Goal: Task Accomplishment & Management: Manage account settings

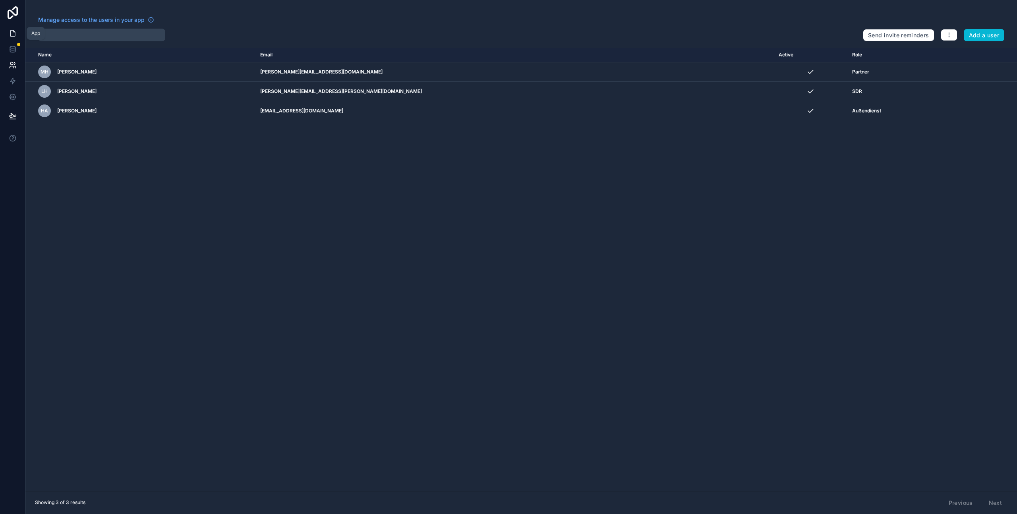
click at [13, 37] on link at bounding box center [12, 33] width 25 height 16
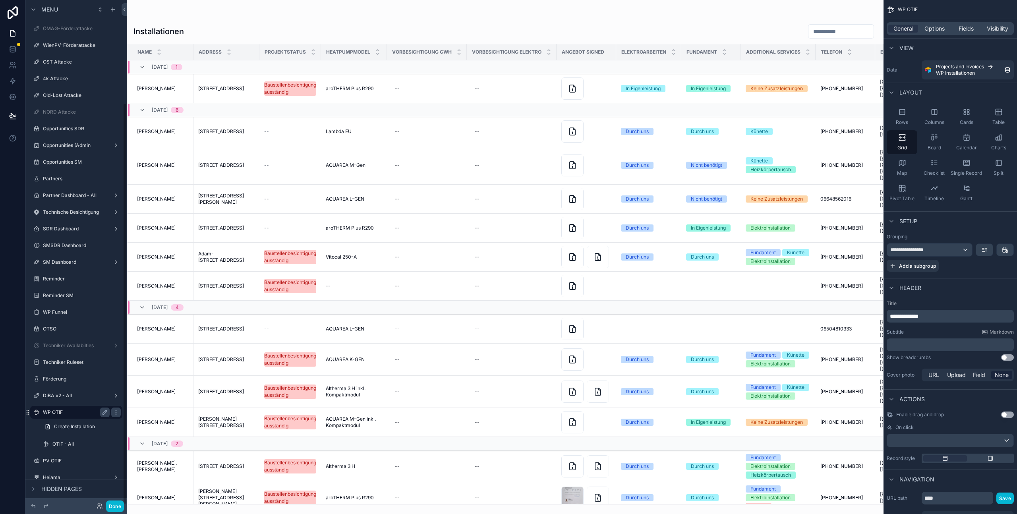
scroll to position [129, 0]
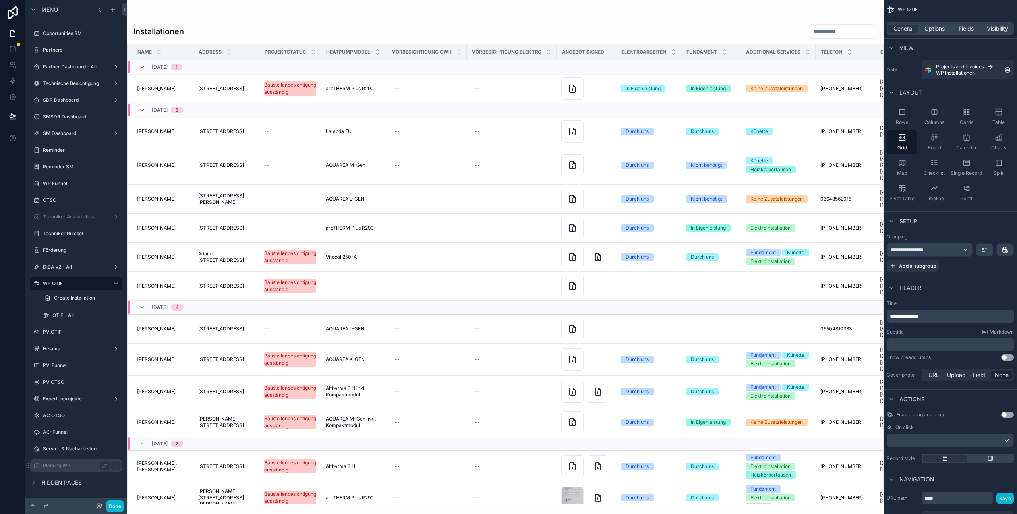
click at [55, 464] on label "Planung WP" at bounding box center [75, 465] width 64 height 6
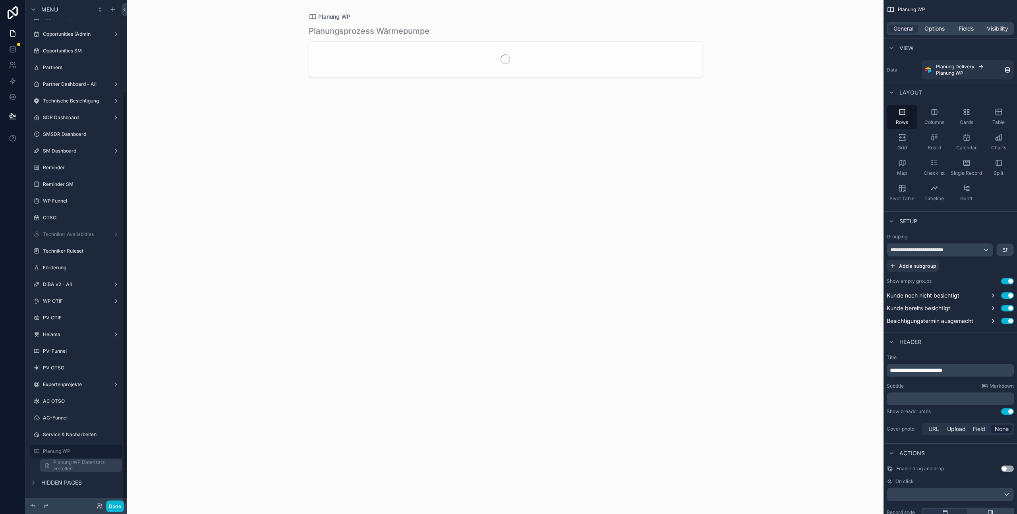
scroll to position [111, 0]
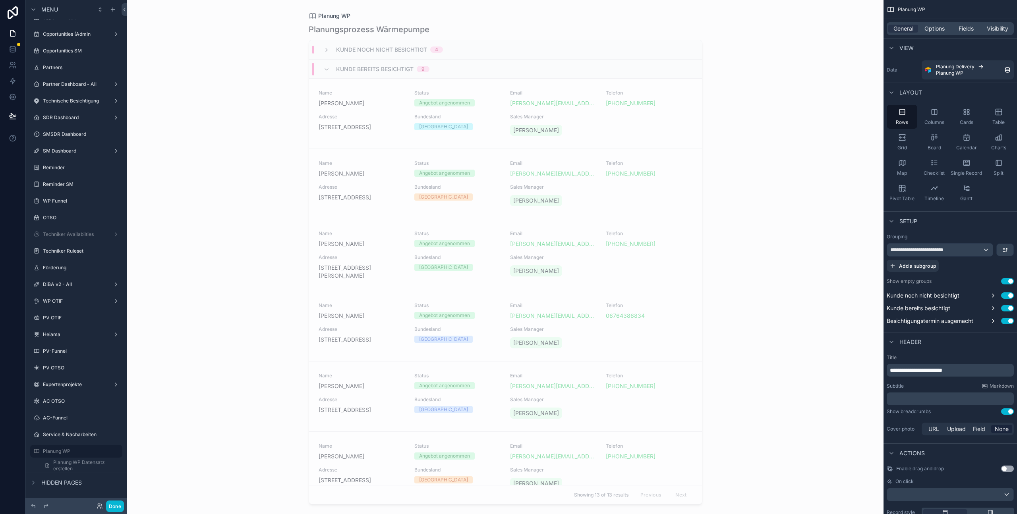
click at [380, 99] on div "scrollable content" at bounding box center [505, 252] width 406 height 504
click at [377, 104] on span "[PERSON_NAME]" at bounding box center [362, 103] width 86 height 8
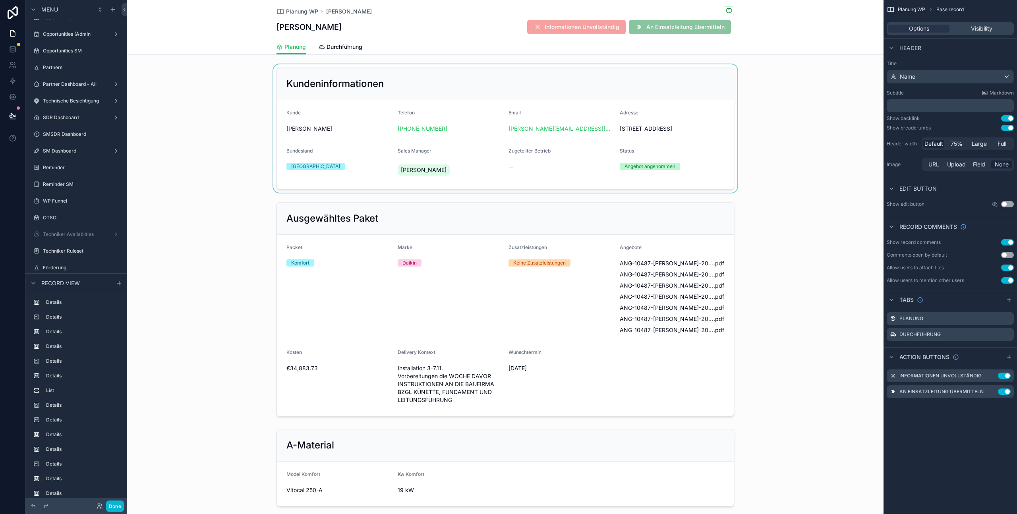
click at [767, 141] on div "scrollable content" at bounding box center [505, 128] width 756 height 128
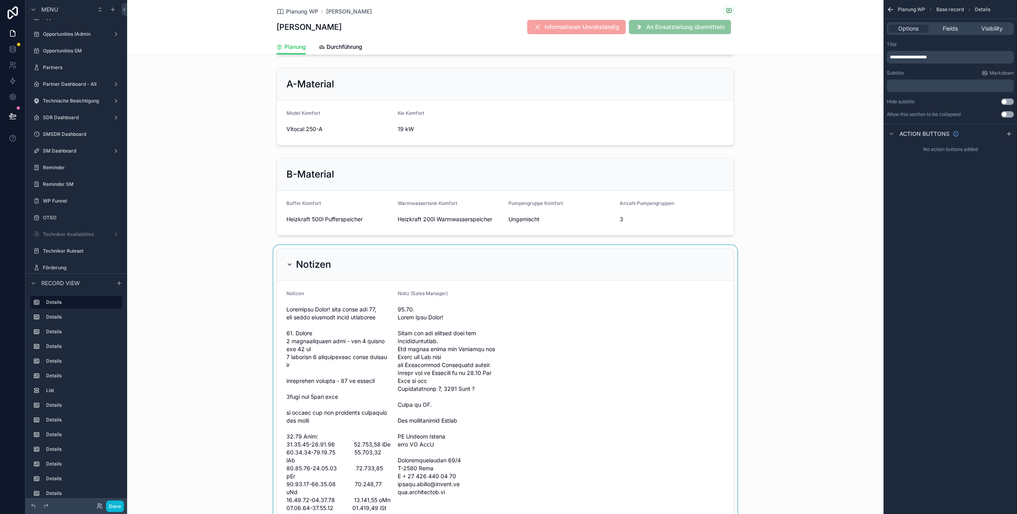
scroll to position [382, 0]
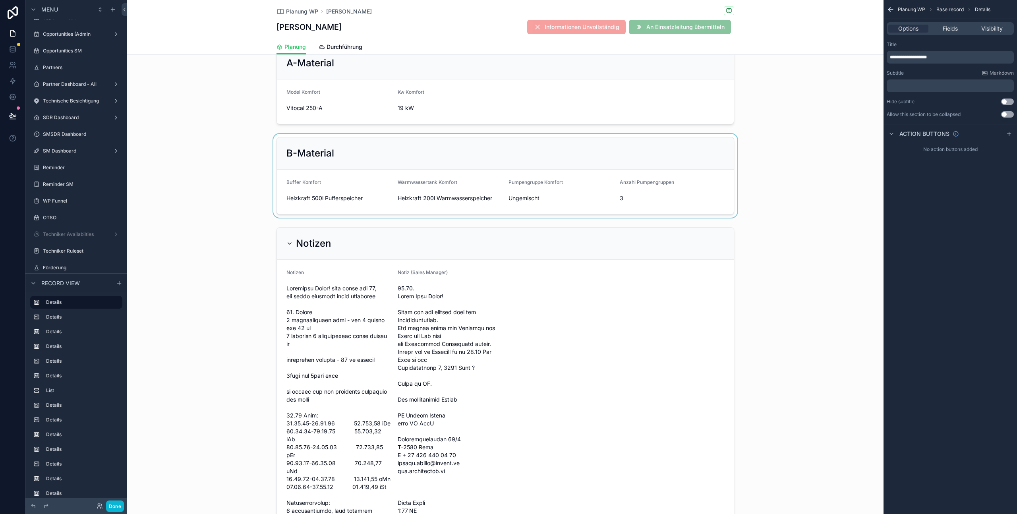
click at [703, 195] on div "scrollable content" at bounding box center [505, 176] width 756 height 84
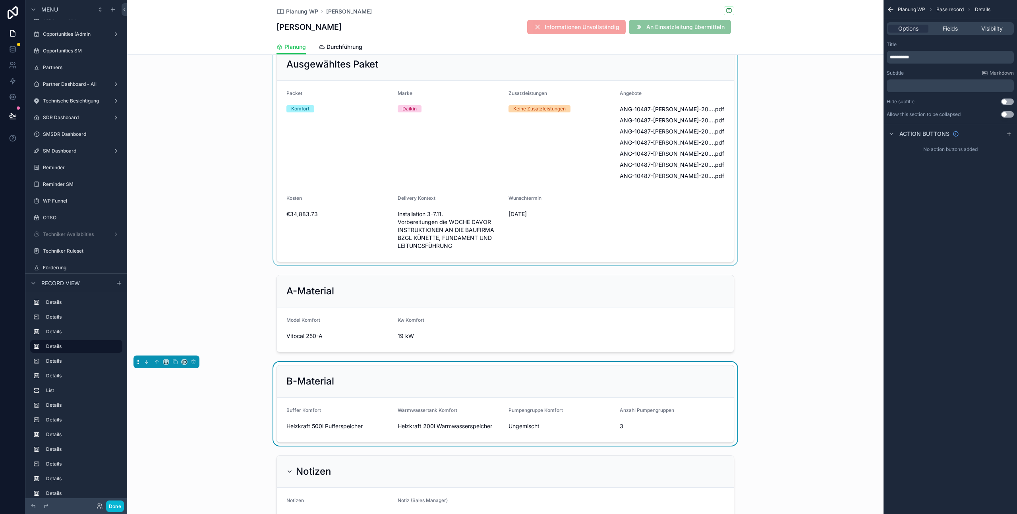
scroll to position [195, 0]
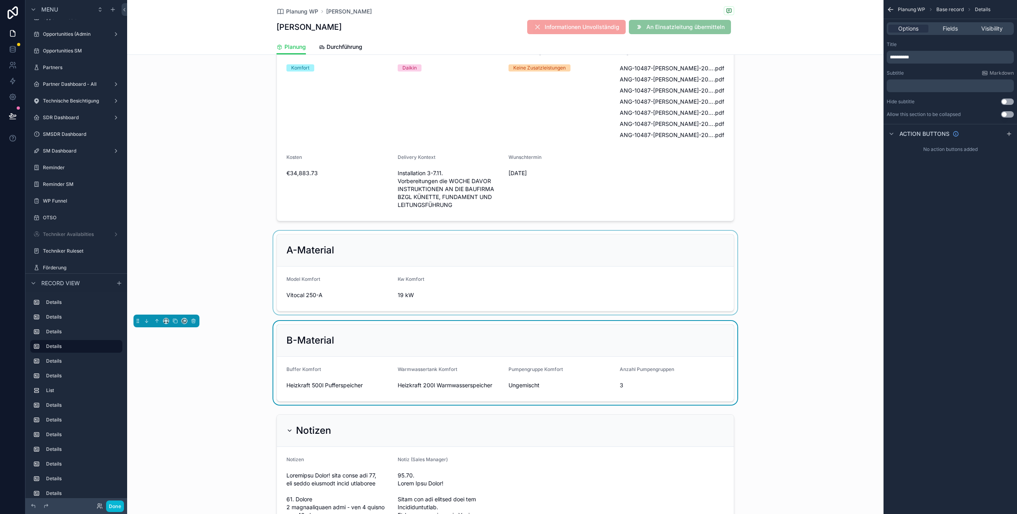
click at [803, 237] on div "scrollable content" at bounding box center [505, 273] width 756 height 84
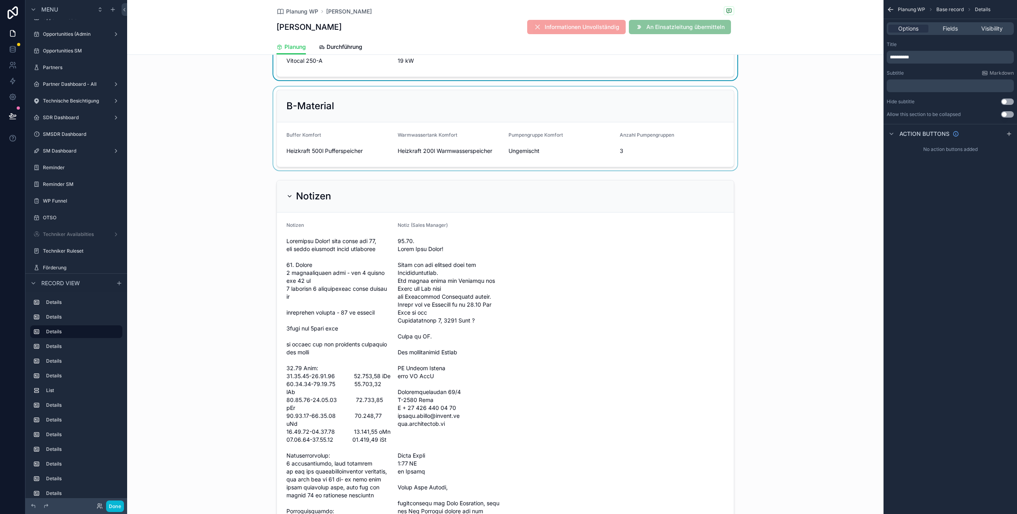
scroll to position [0, 0]
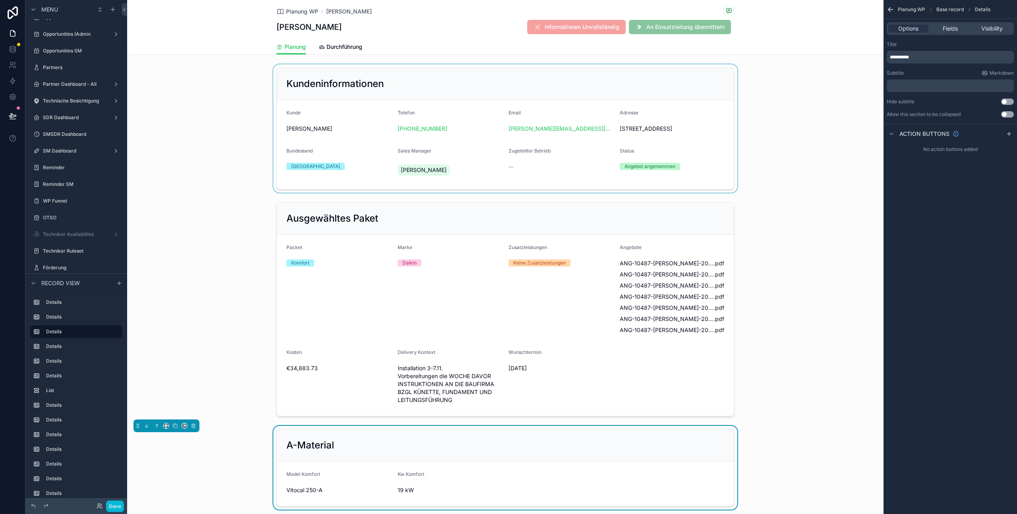
click at [830, 40] on div "Planung Durchführung" at bounding box center [505, 46] width 747 height 15
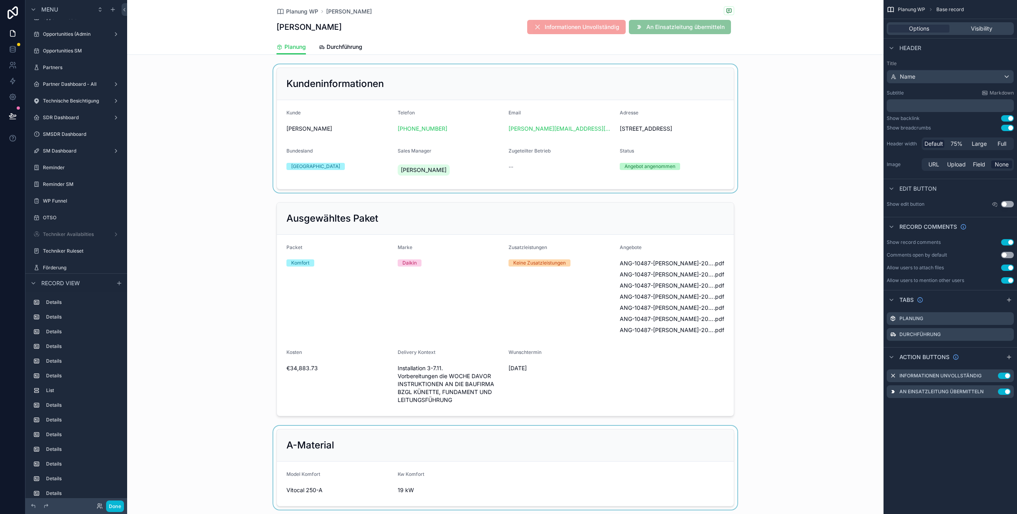
click at [783, 182] on div "scrollable content" at bounding box center [505, 128] width 756 height 128
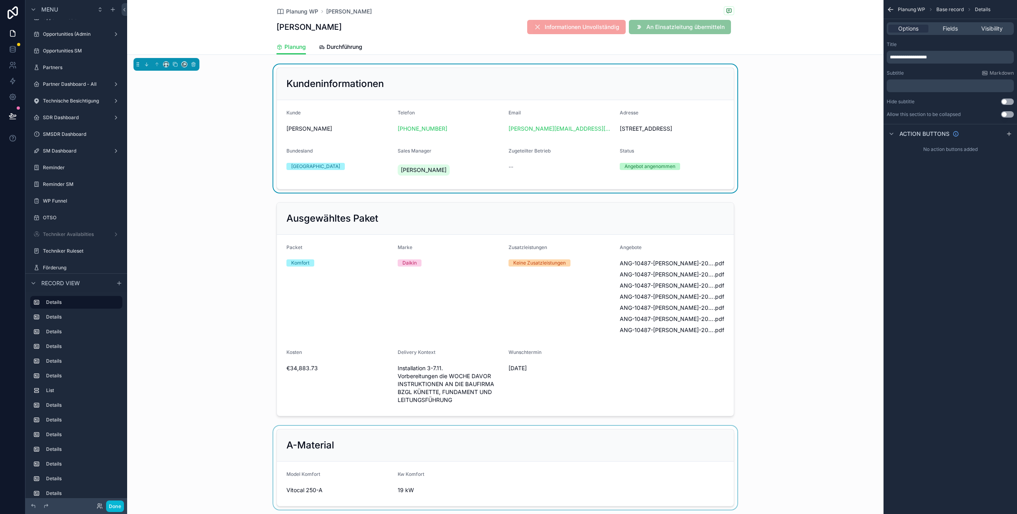
click at [807, 25] on div "Planung WP [PERSON_NAME] [PERSON_NAME] Informationen Unvollständig An Einsatzle…" at bounding box center [505, 27] width 756 height 55
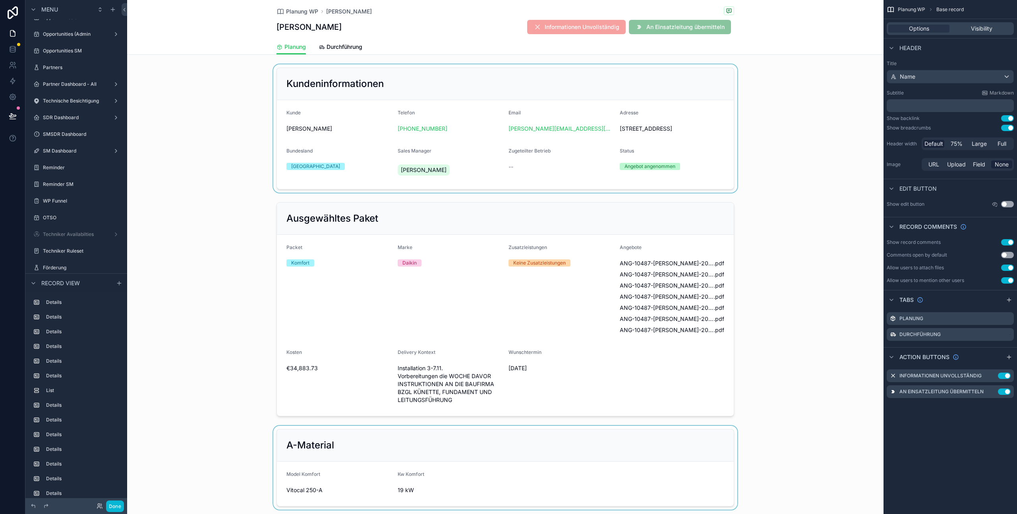
click at [802, 25] on div "Planung WP [PERSON_NAME] [PERSON_NAME] Informationen Unvollständig An Einsatzle…" at bounding box center [505, 27] width 756 height 55
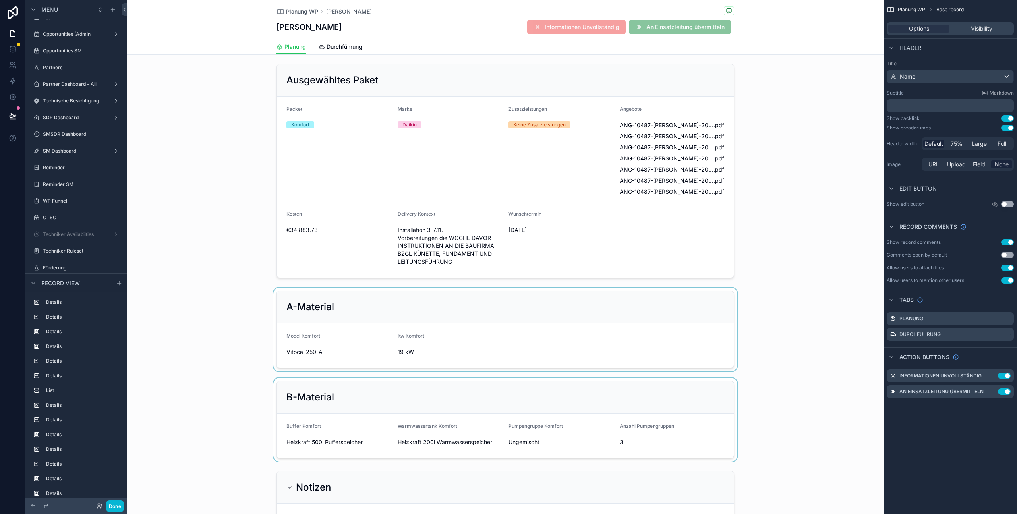
scroll to position [133, 0]
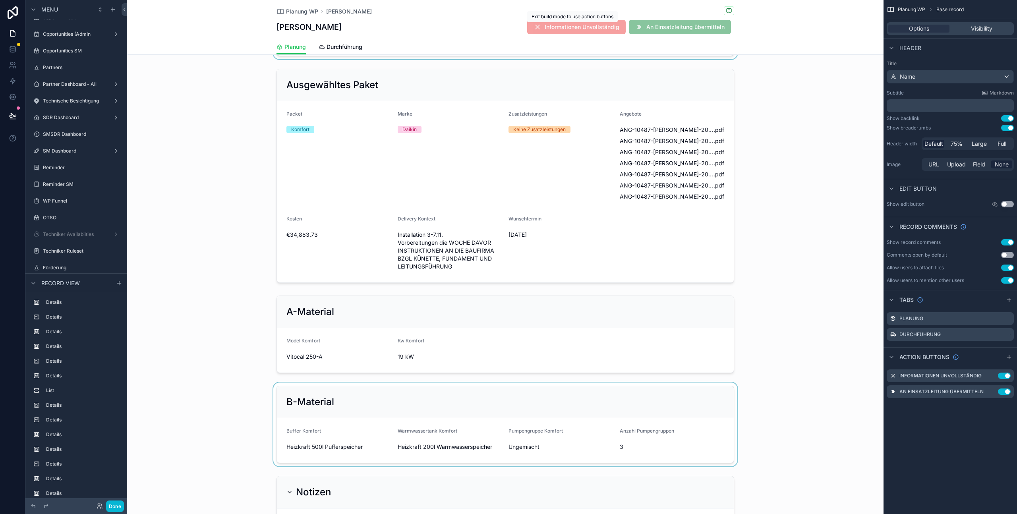
click at [553, 25] on span "Informationen Unvollständig" at bounding box center [576, 28] width 98 height 8
click at [991, 376] on icon "scrollable content" at bounding box center [992, 374] width 3 height 3
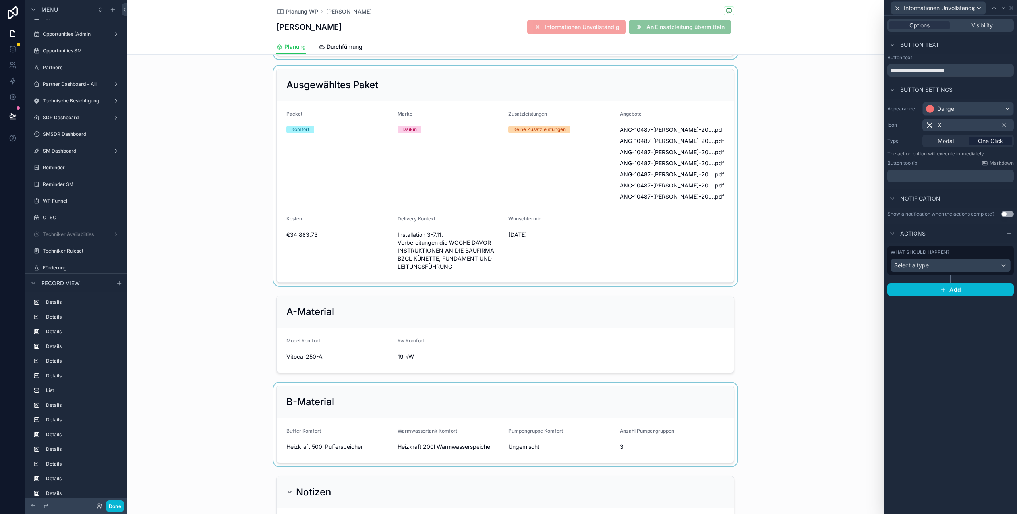
click at [176, 185] on div "scrollable content" at bounding box center [505, 176] width 756 height 220
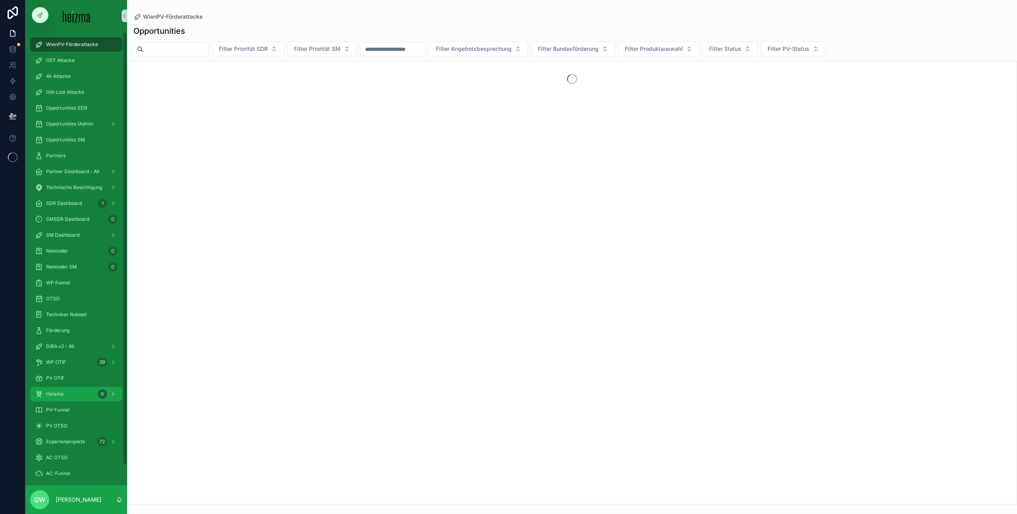
scroll to position [21, 0]
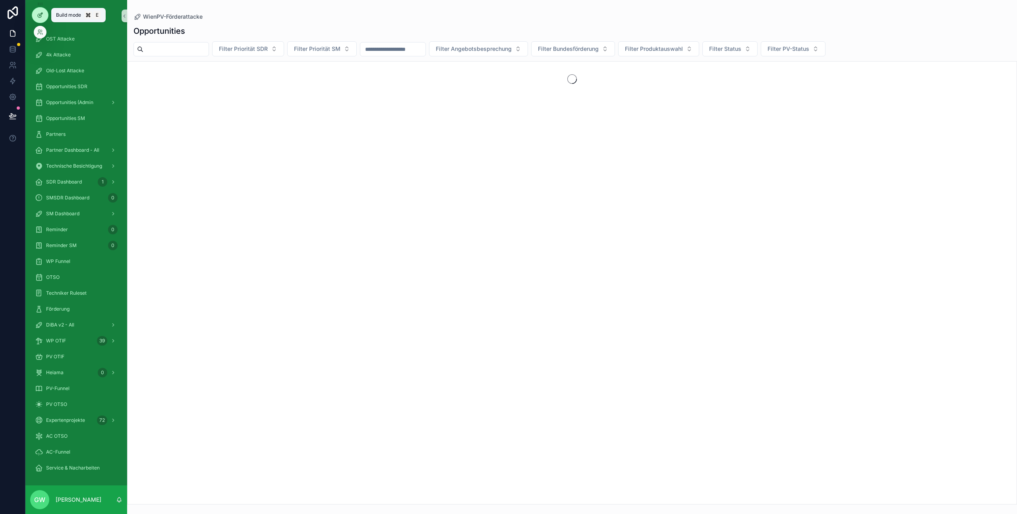
click at [37, 12] on icon at bounding box center [40, 15] width 6 height 6
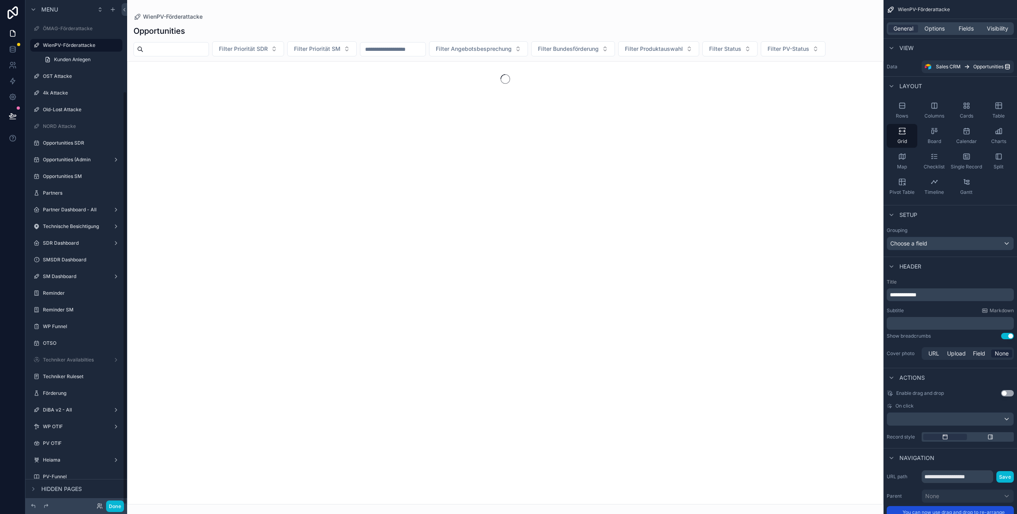
scroll to position [111, 0]
click at [76, 463] on label "Planung WP" at bounding box center [75, 465] width 64 height 6
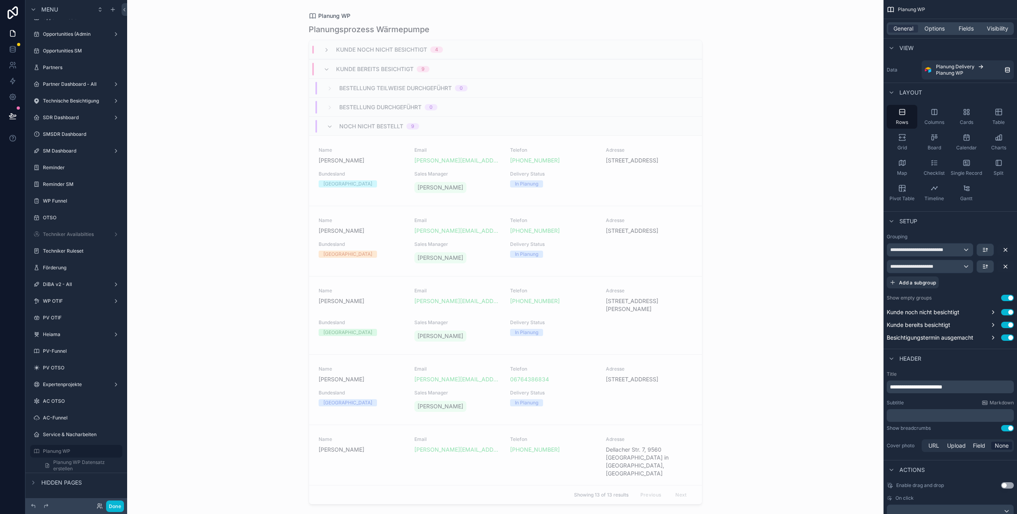
click at [384, 157] on div "scrollable content" at bounding box center [505, 252] width 406 height 504
click at [385, 159] on span "[PERSON_NAME]" at bounding box center [362, 160] width 86 height 8
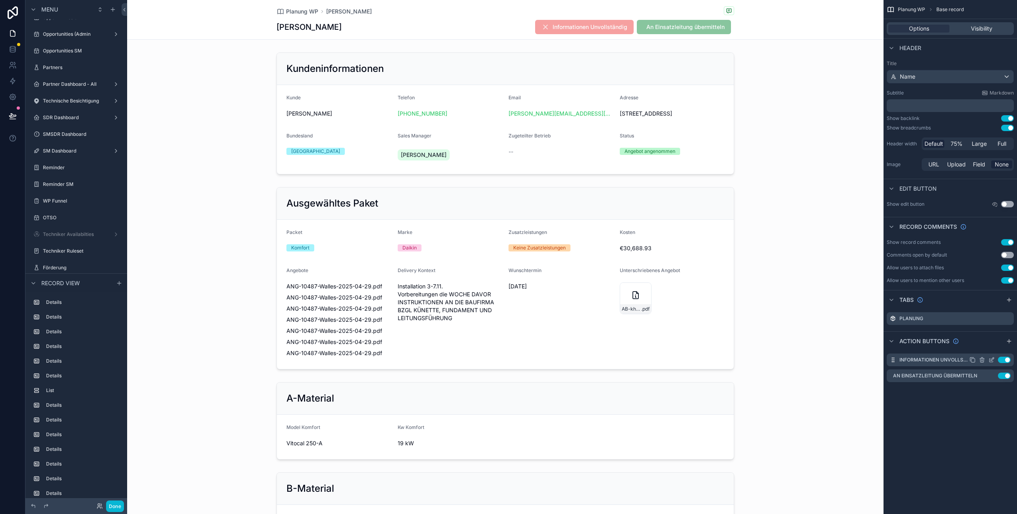
click at [991, 361] on icon "scrollable content" at bounding box center [991, 360] width 6 height 6
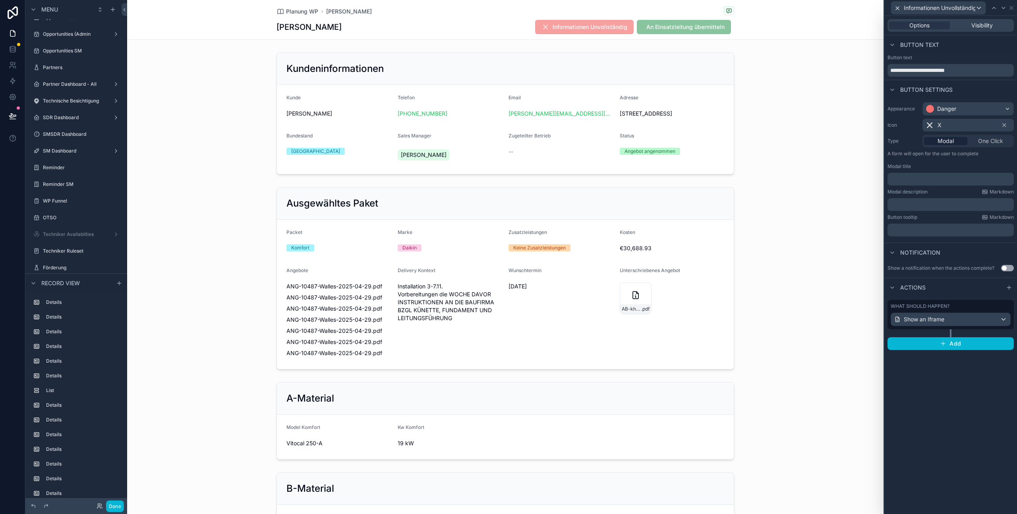
click at [808, 16] on div "Planung WP Mikael Walles Mikael Walles Informationen Unvollständig An Einsatzle…" at bounding box center [505, 20] width 756 height 40
click at [767, 237] on div "scrollable content" at bounding box center [505, 278] width 756 height 189
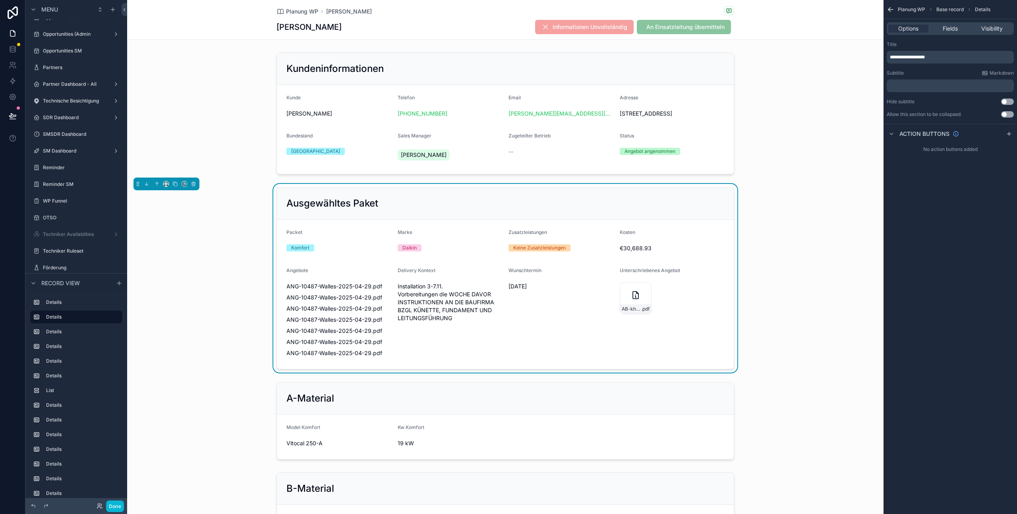
click at [764, 230] on div "Ausgewähltes Paket Packet Komfort Marke Daikin Zusatzleistungen Keine Zusatzlei…" at bounding box center [505, 278] width 756 height 189
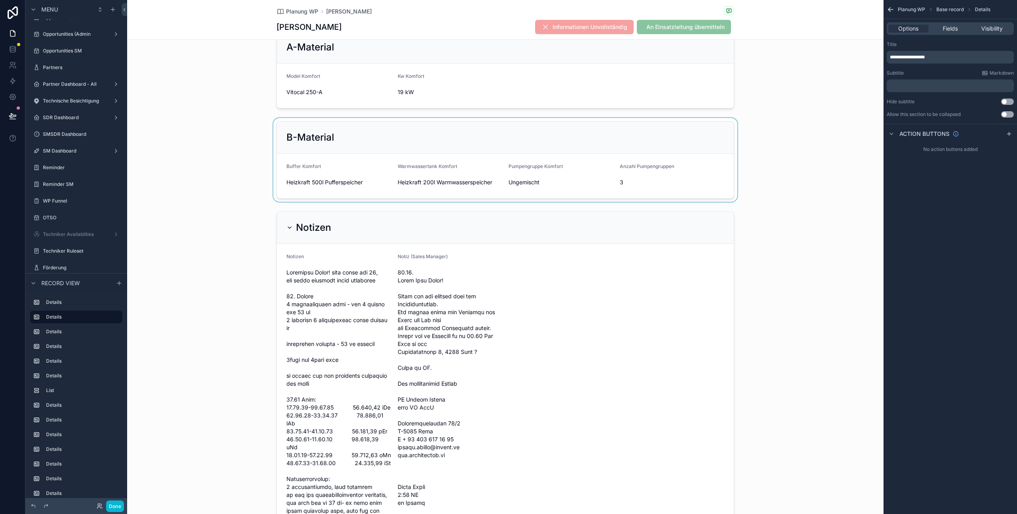
scroll to position [220, 0]
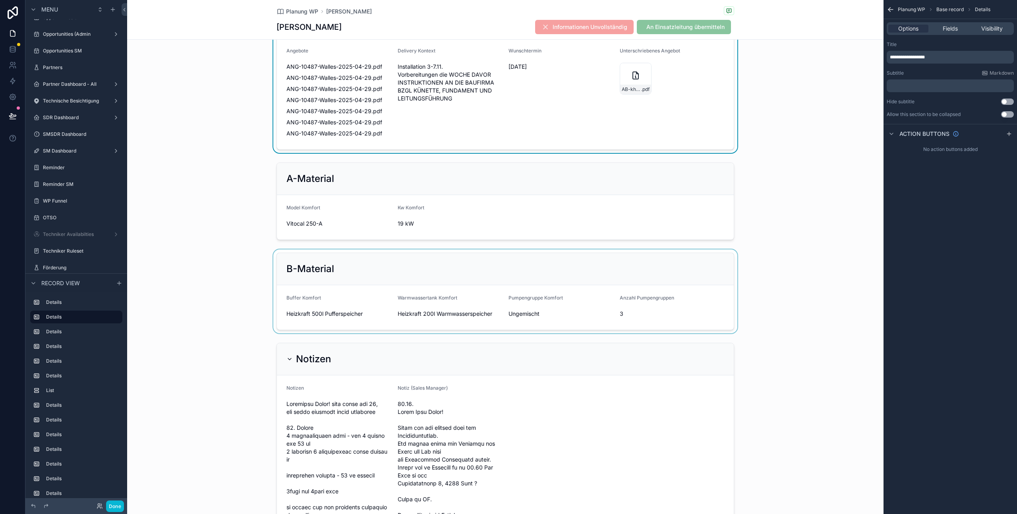
click at [757, 257] on div "scrollable content" at bounding box center [505, 291] width 756 height 84
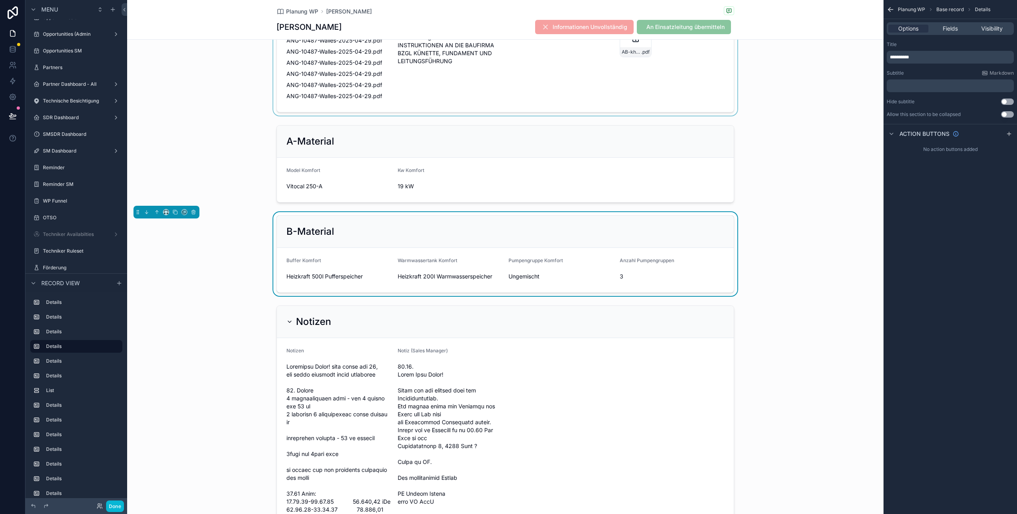
scroll to position [252, 0]
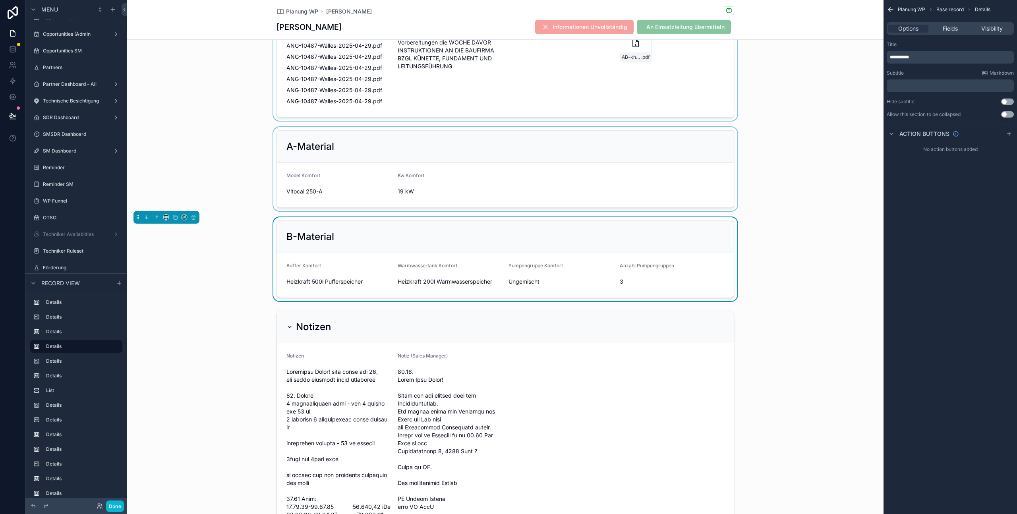
click at [745, 162] on div "scrollable content" at bounding box center [505, 169] width 756 height 84
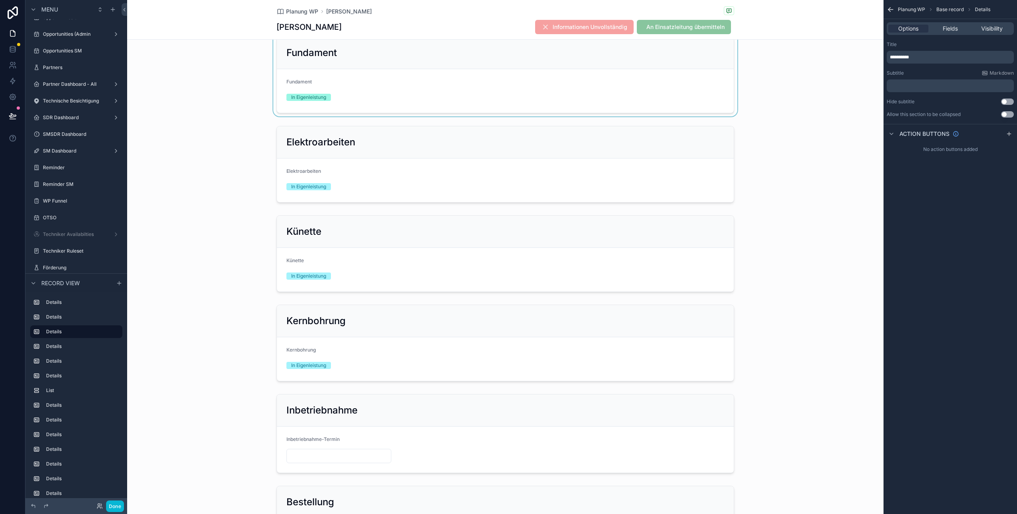
scroll to position [3254, 0]
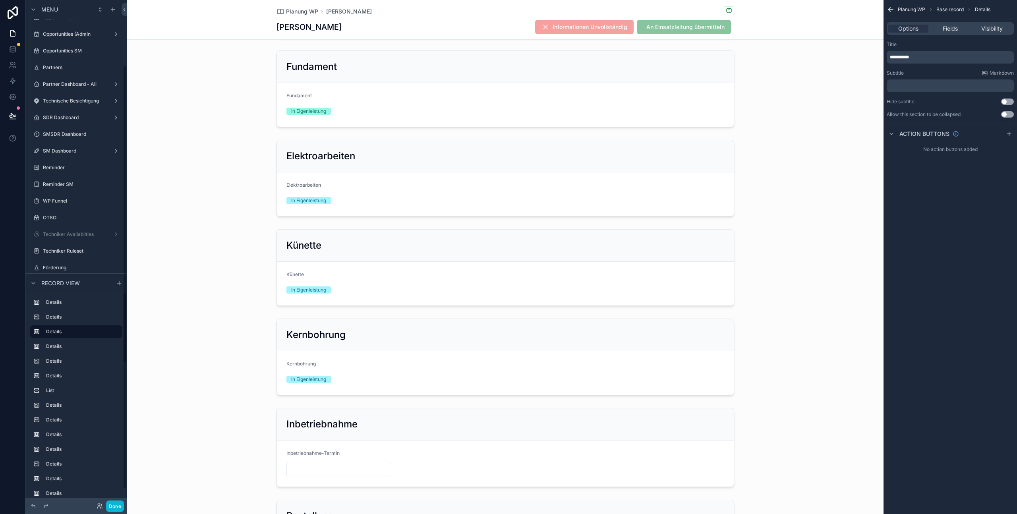
click at [239, 220] on div "scrollable content" at bounding box center [505, 178] width 756 height 83
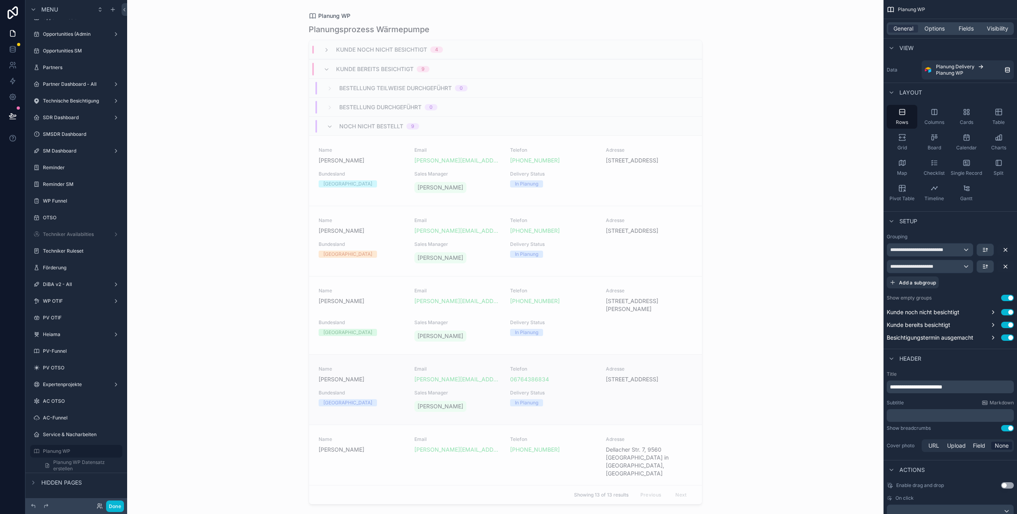
scroll to position [81, 0]
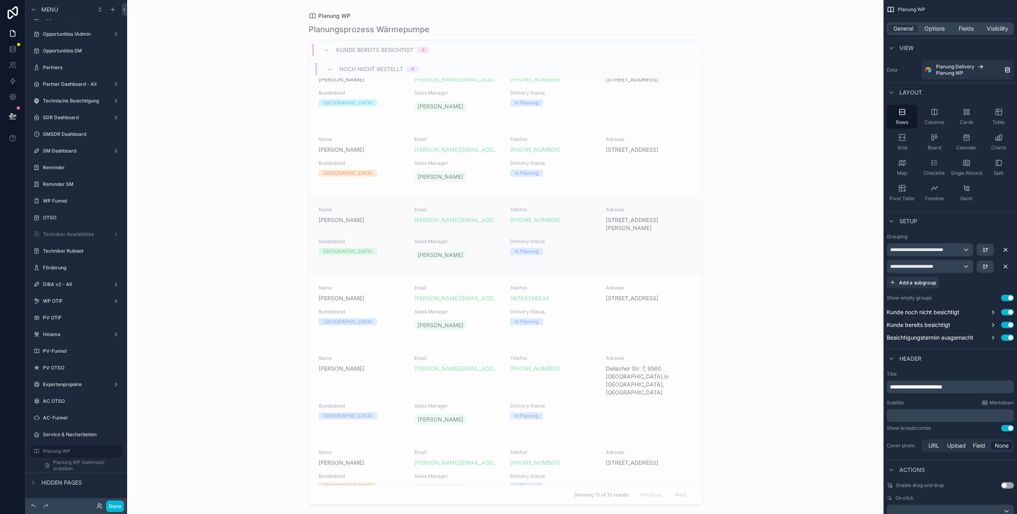
click at [396, 232] on div "Name Barbara Pototschnig" at bounding box center [362, 219] width 86 height 25
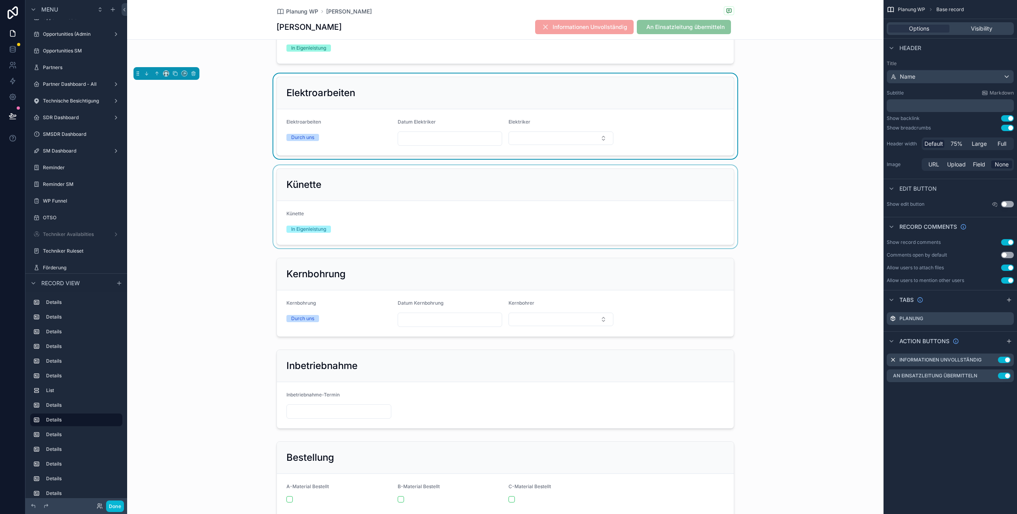
scroll to position [2954, 0]
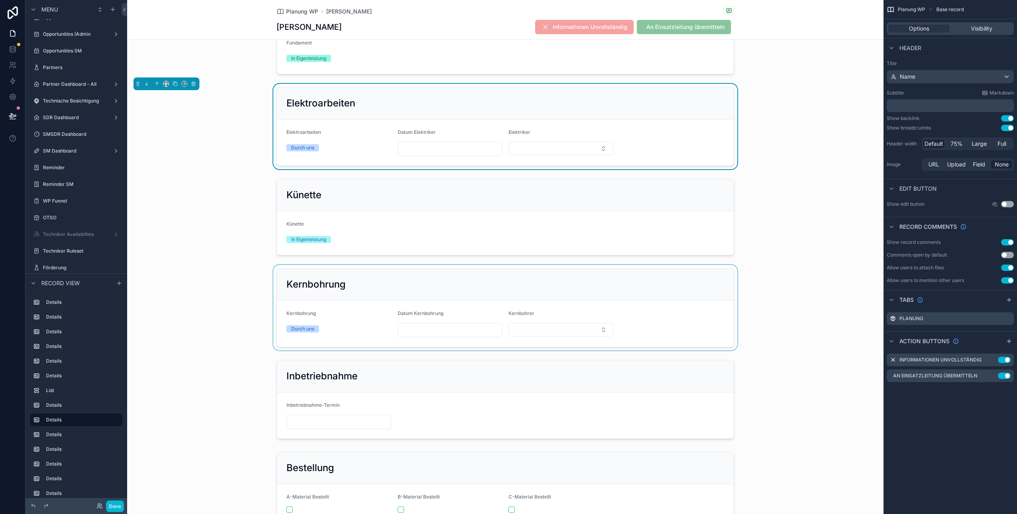
click at [380, 328] on div "scrollable content" at bounding box center [505, 307] width 756 height 85
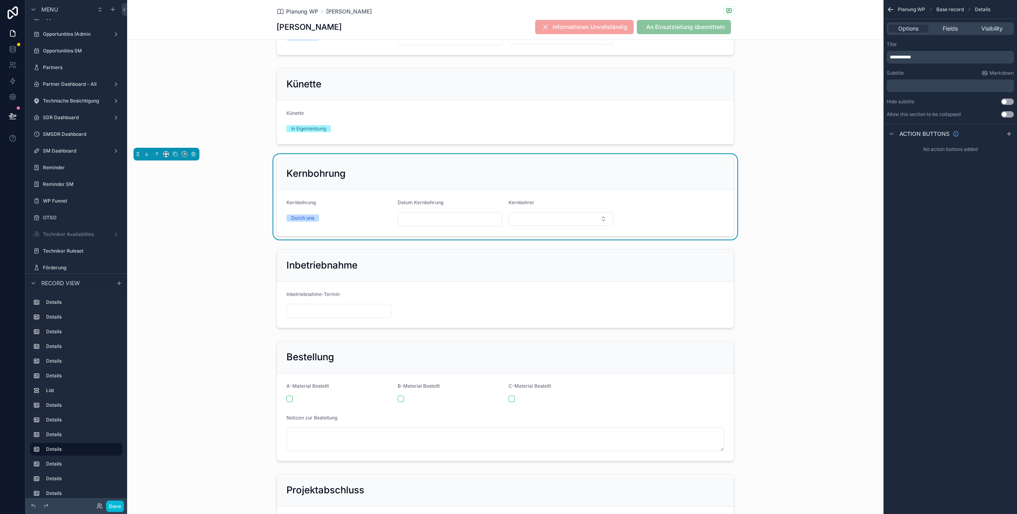
scroll to position [2869, 0]
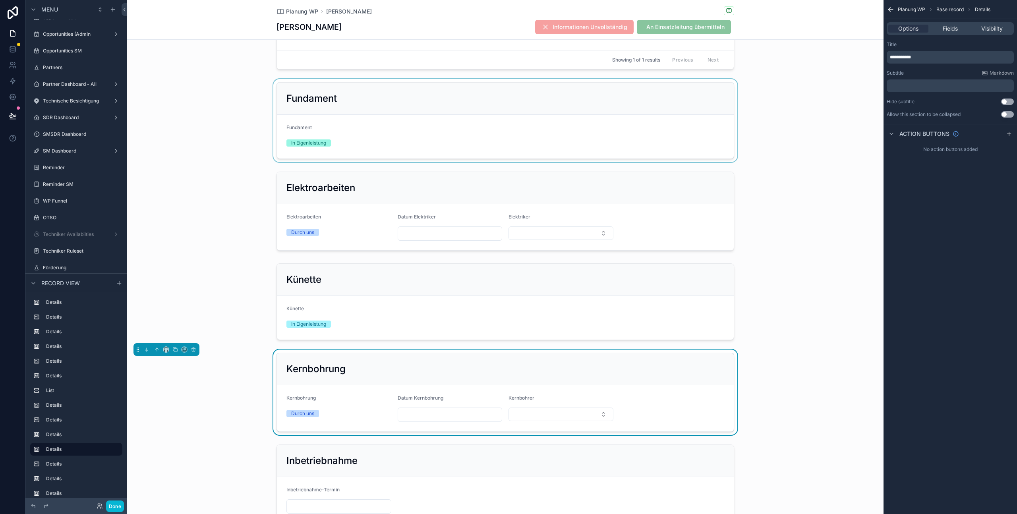
click at [776, 162] on div "scrollable content" at bounding box center [505, 120] width 756 height 83
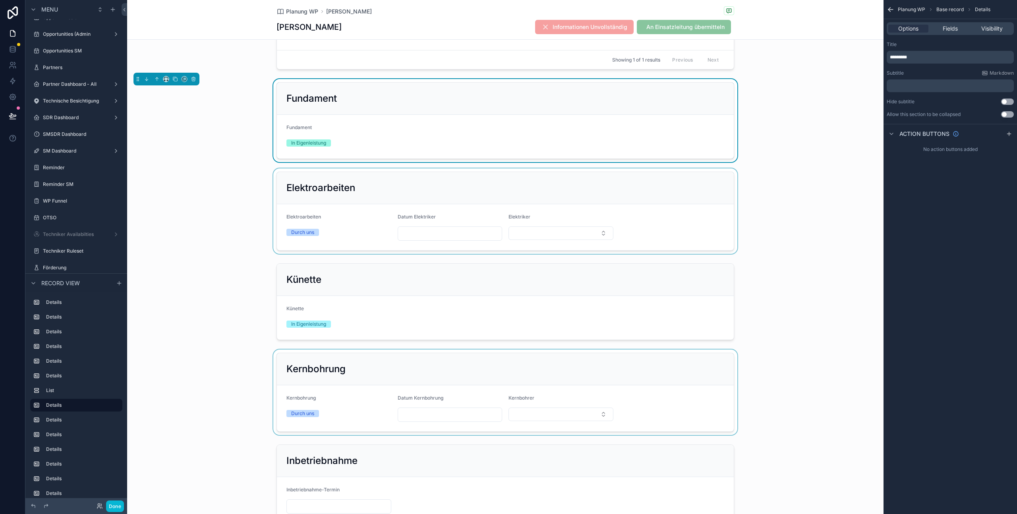
click at [579, 254] on div "scrollable content" at bounding box center [505, 210] width 756 height 85
click at [579, 240] on button "Select Button" at bounding box center [560, 233] width 105 height 14
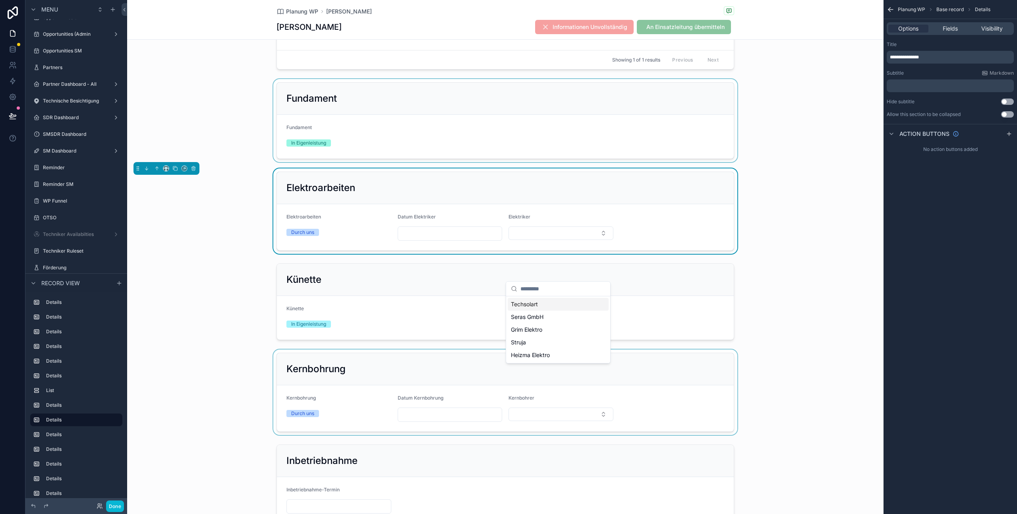
click at [774, 254] on div "Elektroarbeiten Elektroarbeiten Durch uns Datum Elektriker Elektriker" at bounding box center [505, 210] width 756 height 85
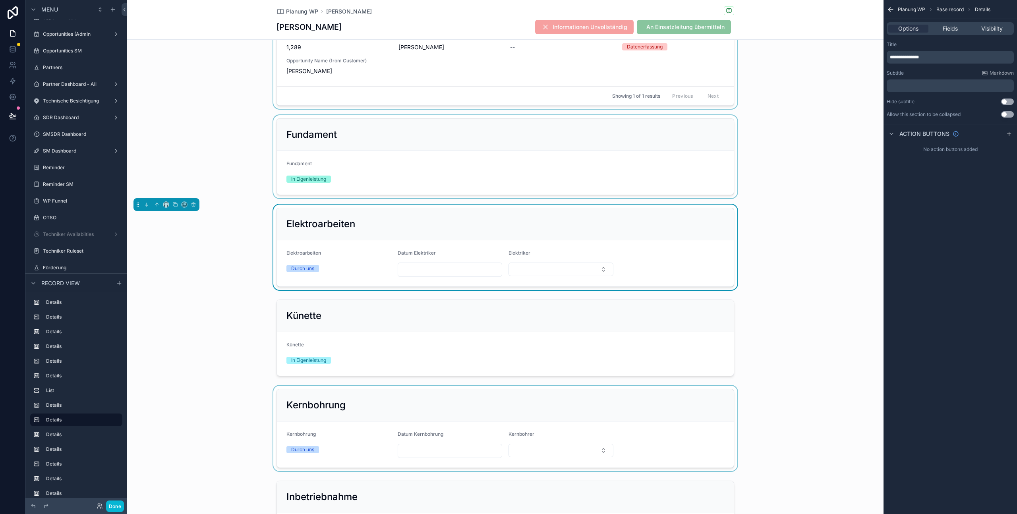
scroll to position [2754, 0]
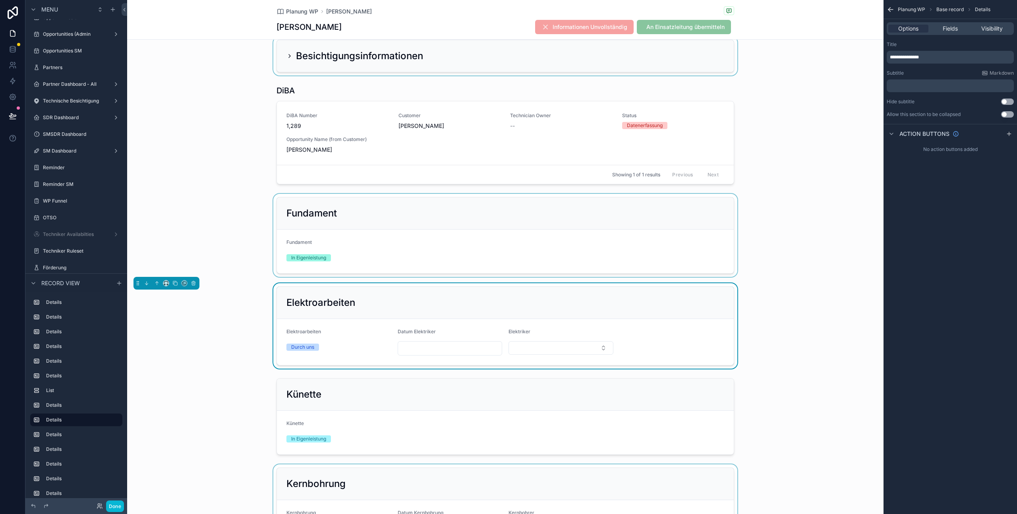
click at [287, 75] on div "scrollable content" at bounding box center [505, 56] width 756 height 39
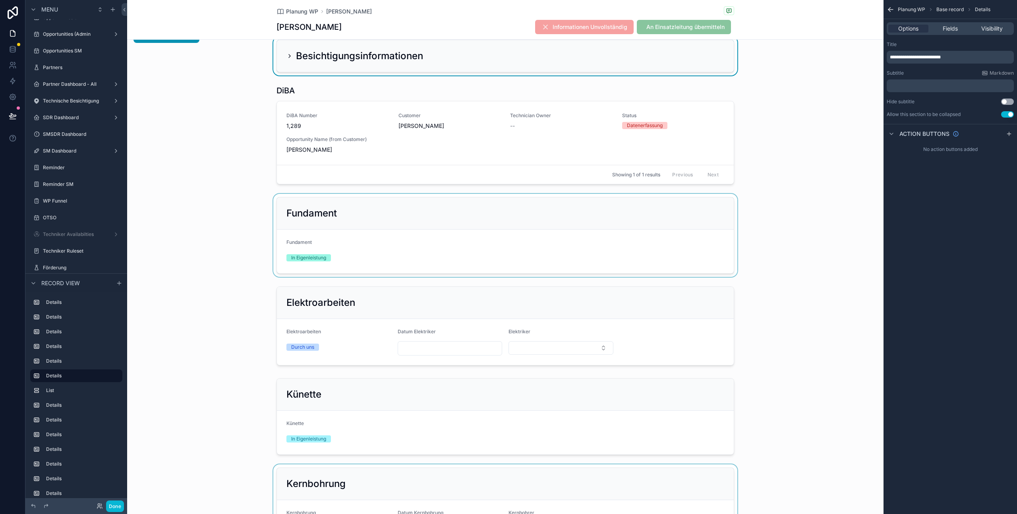
click at [286, 59] on icon "scrollable content" at bounding box center [289, 56] width 6 height 6
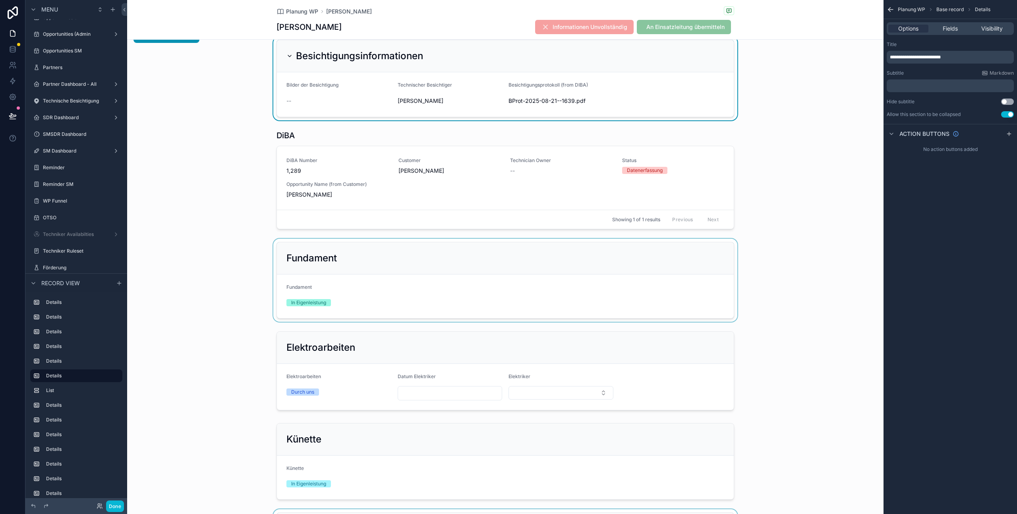
click at [291, 105] on div "--" at bounding box center [338, 101] width 105 height 8
click at [560, 105] on span "BProt-2025-08-21--1639" at bounding box center [541, 101] width 66 height 8
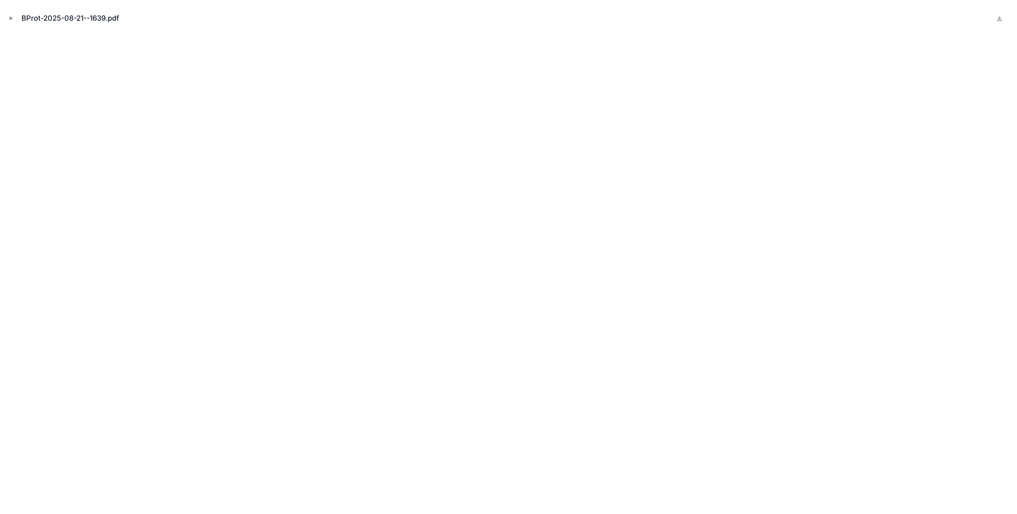
click at [13, 19] on icon "Close modal" at bounding box center [11, 18] width 6 height 6
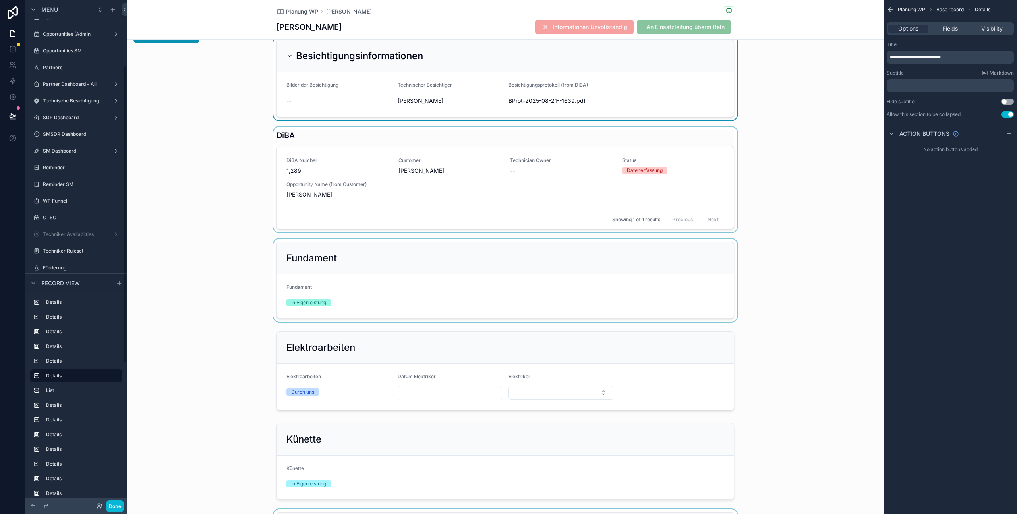
click at [769, 232] on div "scrollable content" at bounding box center [505, 180] width 756 height 106
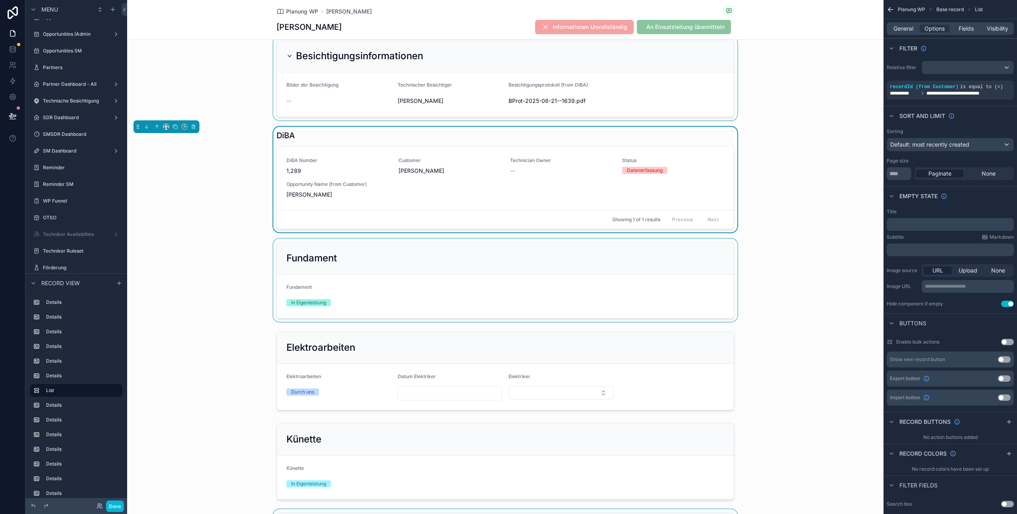
scroll to position [2810, 0]
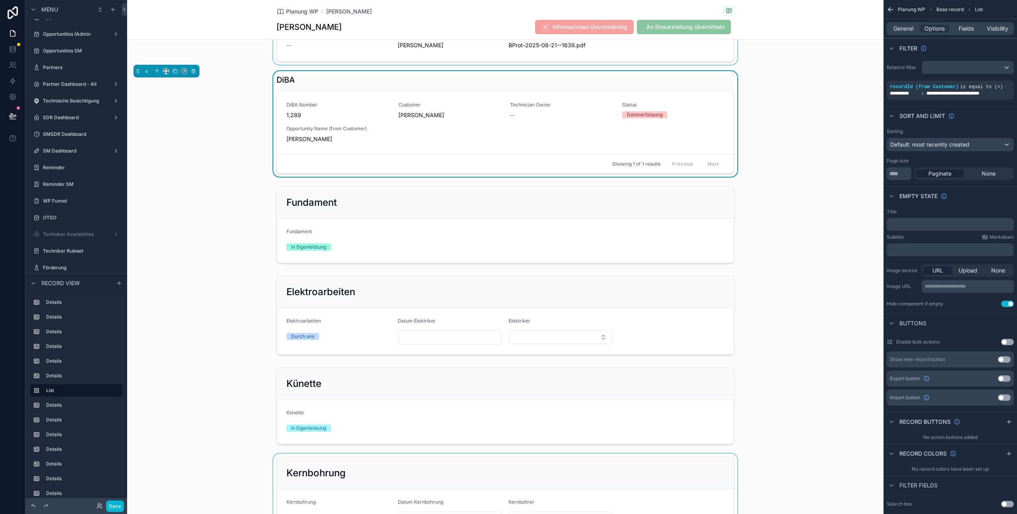
click at [771, 65] on div "scrollable content" at bounding box center [505, 23] width 756 height 84
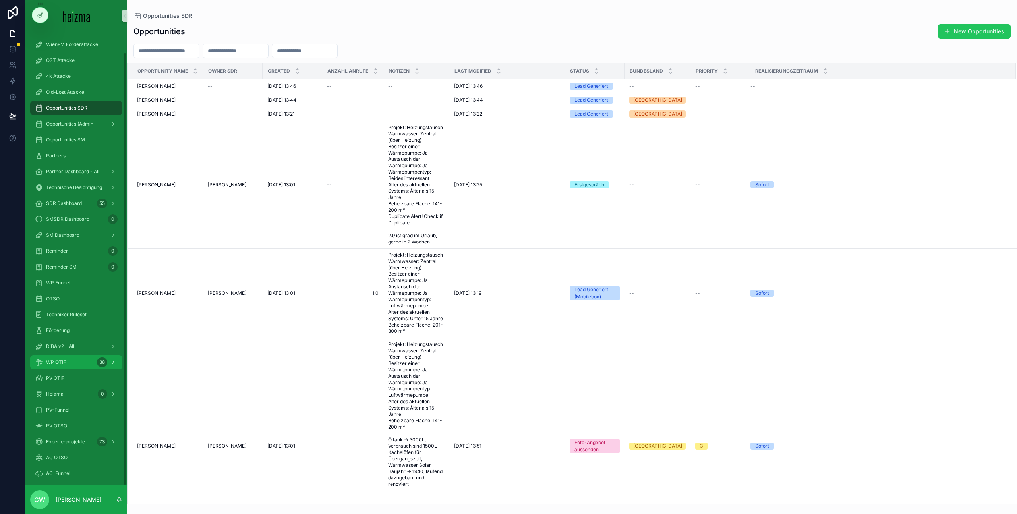
scroll to position [21, 0]
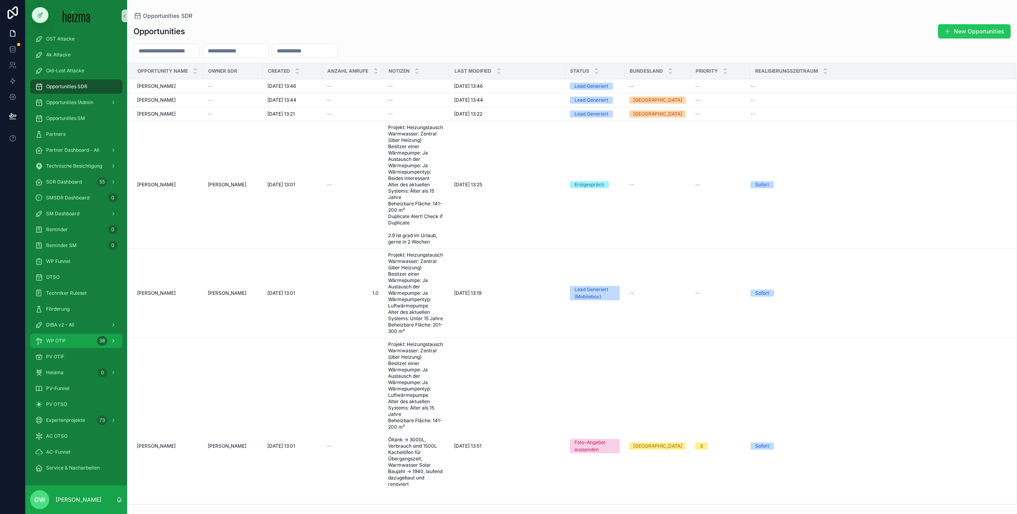
click at [77, 343] on div "WP OTIF 38" at bounding box center [76, 340] width 83 height 13
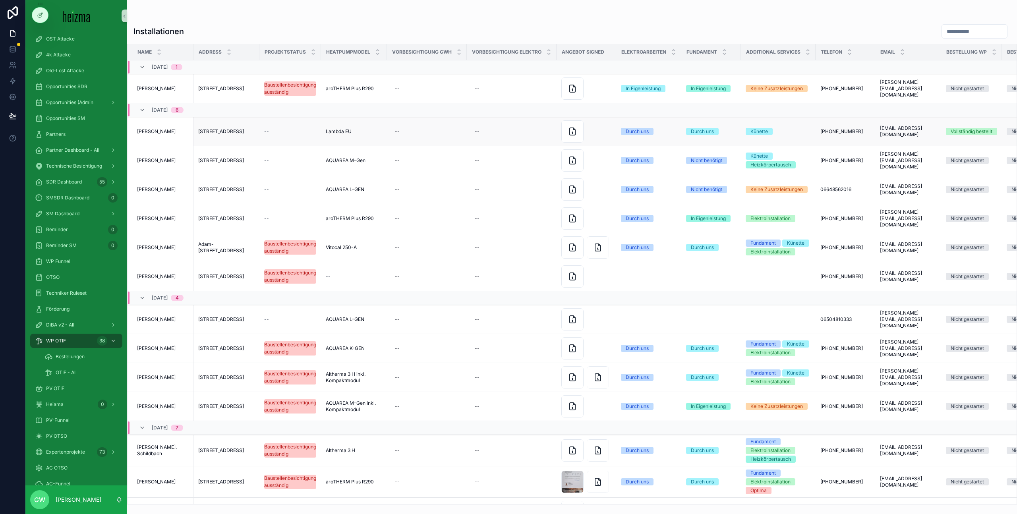
click at [289, 127] on td "--" at bounding box center [290, 131] width 62 height 29
click at [289, 131] on div "--" at bounding box center [290, 131] width 52 height 6
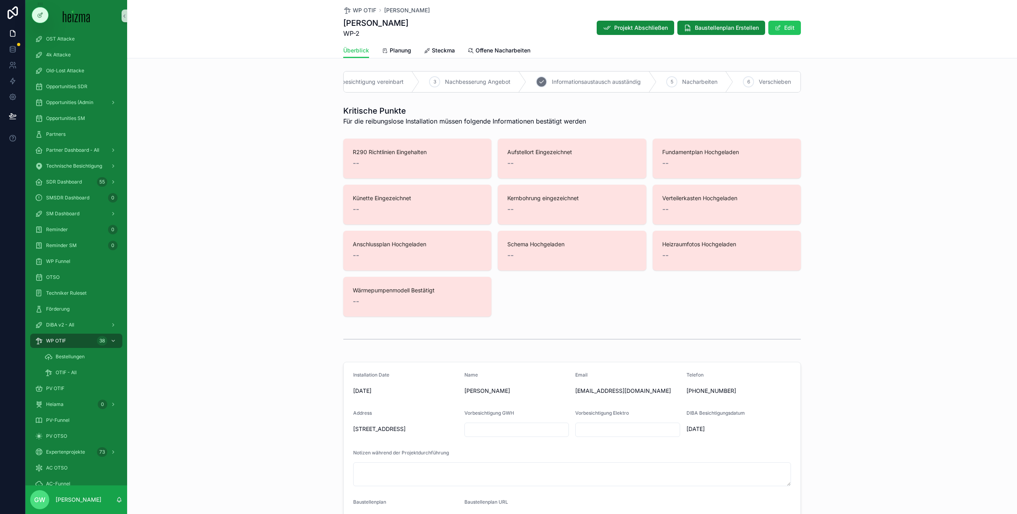
scroll to position [0, 196]
click at [856, 126] on div "Kritische Punkte Für die reibungslose Installation müssen folgende Informatione…" at bounding box center [572, 115] width 890 height 27
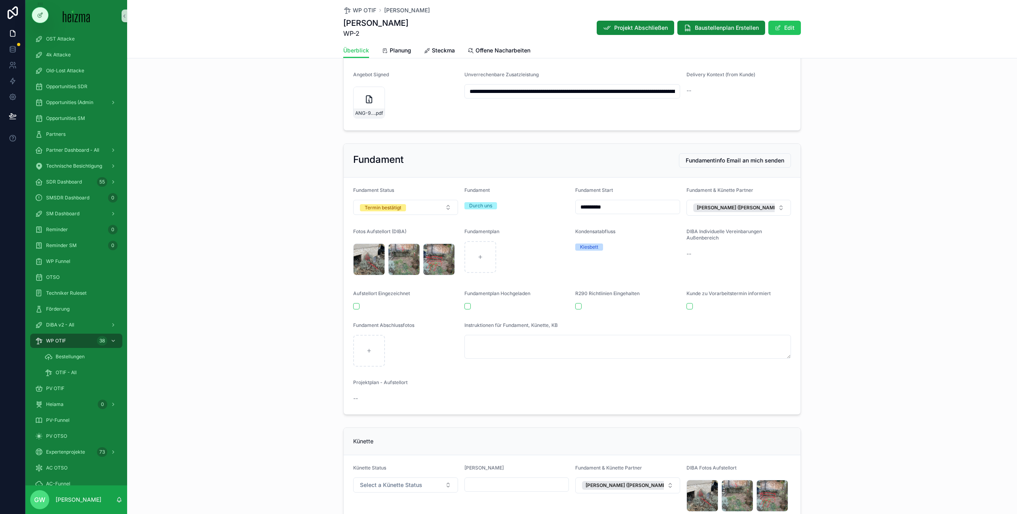
scroll to position [718, 0]
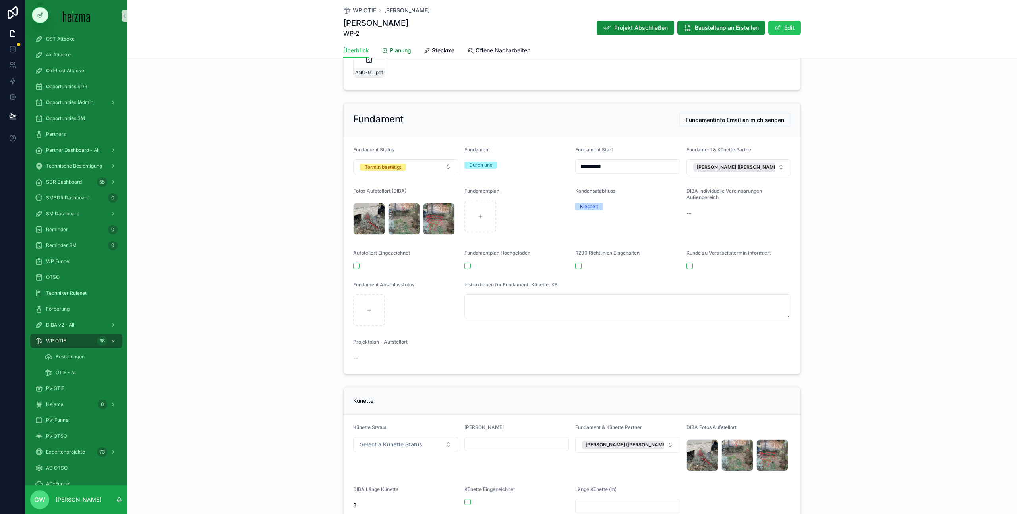
click at [390, 49] on span "Planung" at bounding box center [400, 50] width 21 height 8
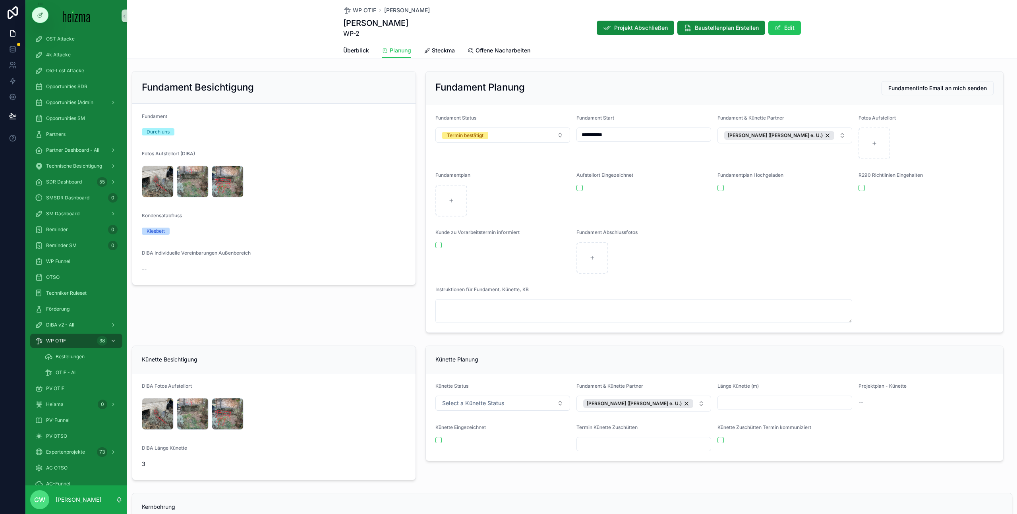
click at [547, 33] on div "Peter Melzer WP-2 Projekt Abschließen Baustellenplan Erstellen Edit" at bounding box center [572, 27] width 458 height 21
click at [355, 53] on span "Überblick" at bounding box center [356, 50] width 26 height 8
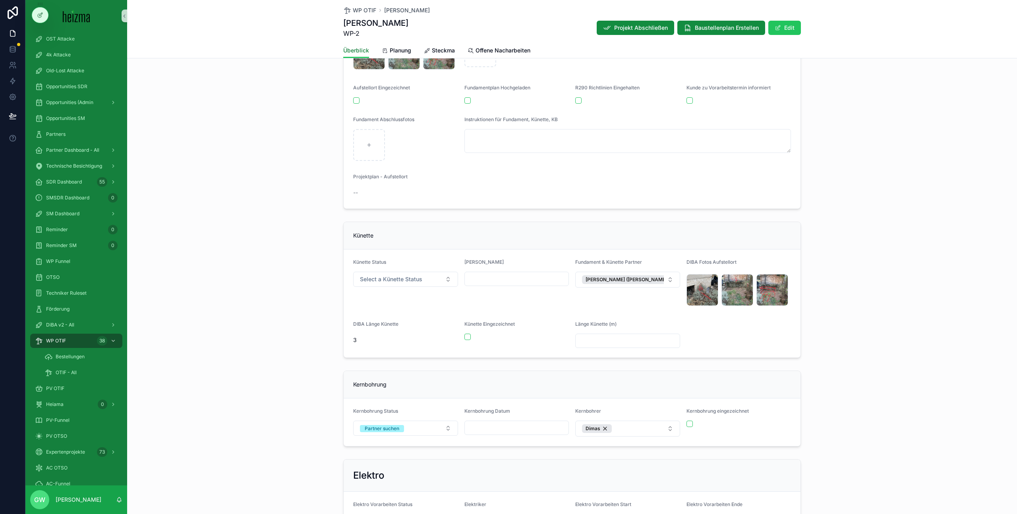
scroll to position [798, 0]
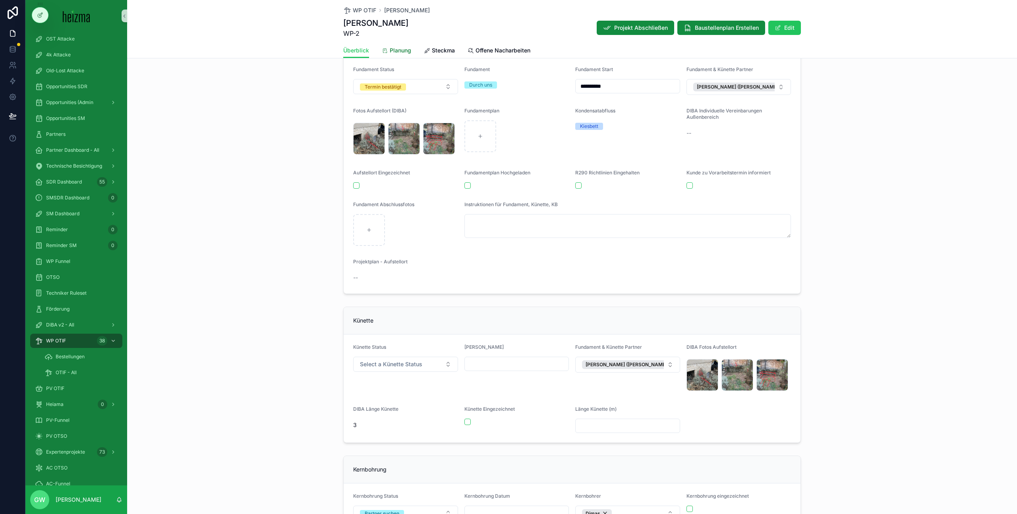
click at [406, 58] on link "Planung" at bounding box center [396, 51] width 29 height 16
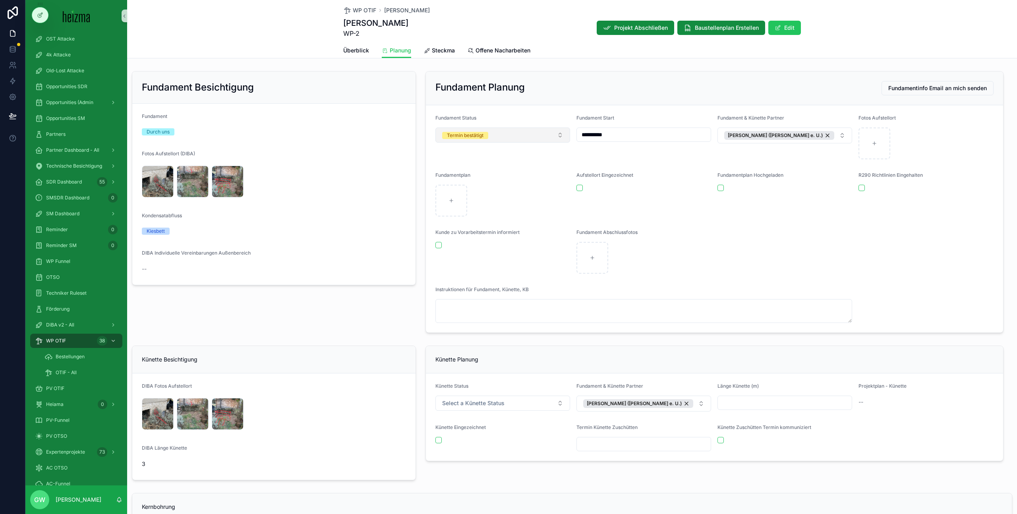
click at [542, 133] on button "Termin bestätigt" at bounding box center [502, 134] width 135 height 15
click at [519, 81] on h2 "Fundament Planung" at bounding box center [479, 87] width 89 height 13
click at [585, 17] on div "Peter Melzer WP-2 Projekt Abschließen Baustellenplan Erstellen Edit" at bounding box center [572, 27] width 458 height 21
click at [605, 6] on div "WP OTIF Peter Melzer" at bounding box center [572, 10] width 458 height 8
